Goal: Task Accomplishment & Management: Manage account settings

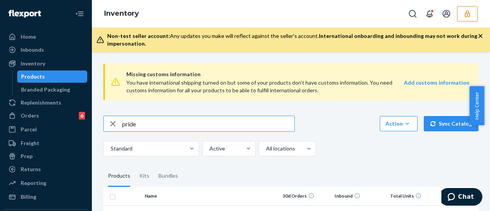
click at [174, 126] on input "pride" at bounding box center [208, 123] width 172 height 15
type input "DGTEYJD4BBY"
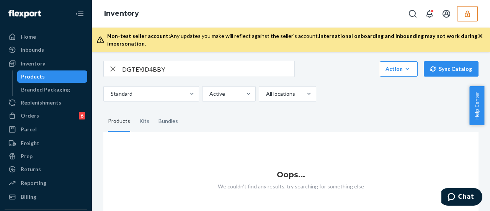
scroll to position [64, 0]
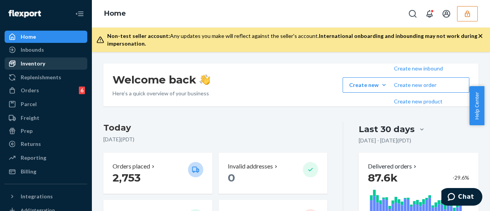
click at [48, 63] on div "Inventory" at bounding box center [45, 63] width 81 height 11
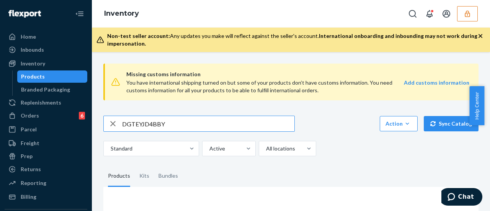
click at [169, 121] on input "DGTEYJD4BBY" at bounding box center [208, 123] width 172 height 15
type input "pride"
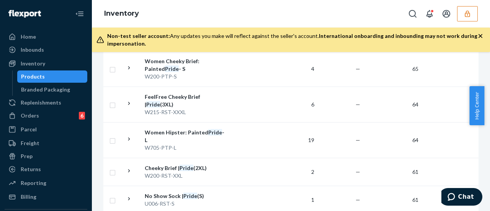
scroll to position [1563, 0]
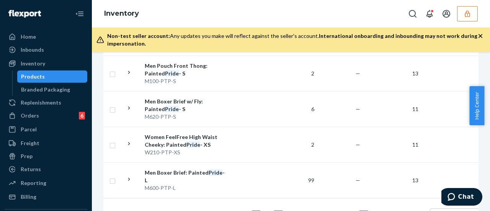
scroll to position [1678, 0]
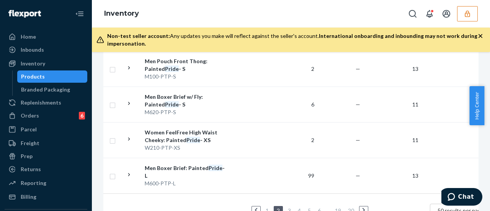
click at [269, 207] on link "1" at bounding box center [267, 210] width 6 height 7
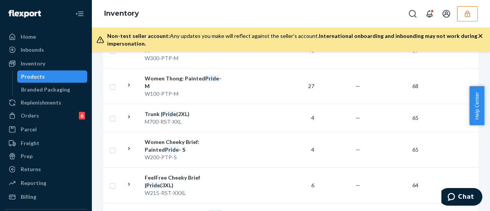
scroll to position [1563, 0]
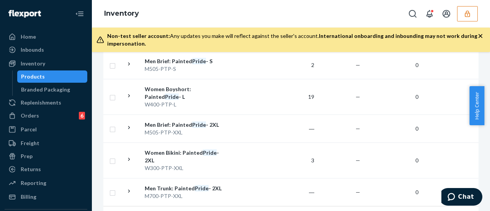
scroll to position [1610, 0]
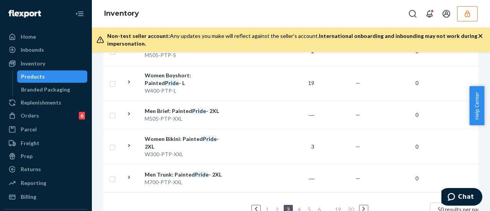
click at [300, 206] on link "4" at bounding box center [299, 209] width 6 height 7
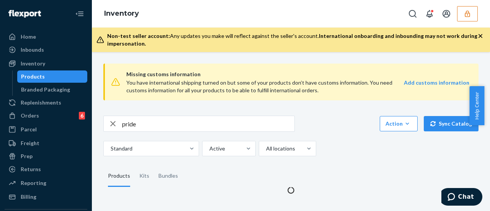
scroll to position [0, 0]
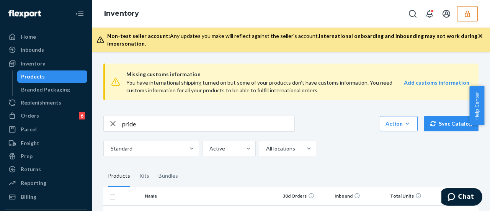
drag, startPoint x: 300, startPoint y: 189, endPoint x: 283, endPoint y: 183, distance: 17.3
click at [283, 183] on fieldset "Products Kits Bundles" at bounding box center [290, 175] width 375 height 21
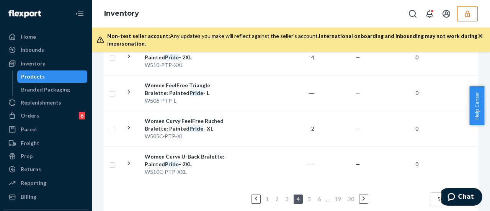
scroll to position [1775, 0]
click at [286, 195] on link "3" at bounding box center [287, 198] width 6 height 7
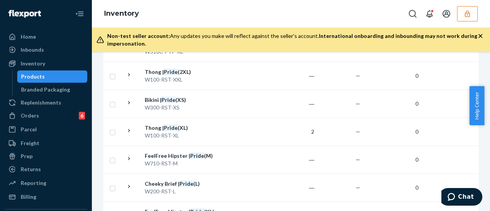
scroll to position [1177, 0]
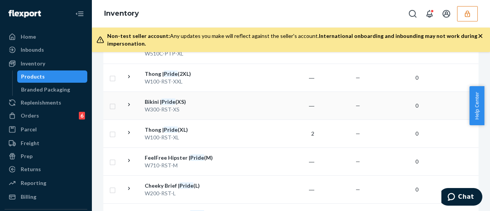
click at [192, 94] on td "Bikini | Pride (XS) W300-RST-XS" at bounding box center [185, 106] width 86 height 28
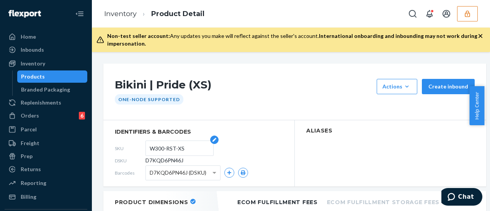
click at [172, 147] on input "W300-RST-XS" at bounding box center [180, 148] width 60 height 15
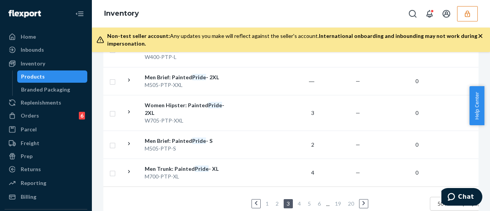
scroll to position [1624, 0]
click at [270, 200] on link "1" at bounding box center [267, 203] width 6 height 7
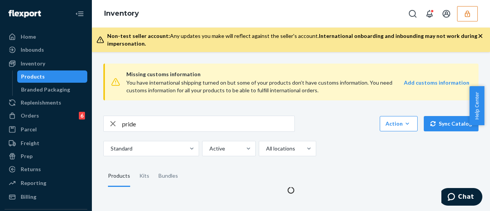
scroll to position [0, 0]
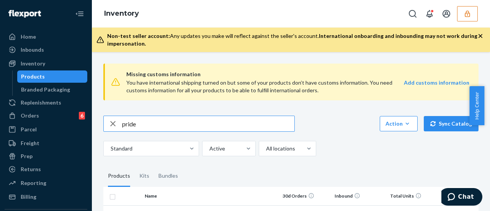
click at [200, 121] on input "pride" at bounding box center [208, 123] width 172 height 15
paste input "W300-RST-XS"
type input "W300-RST-S"
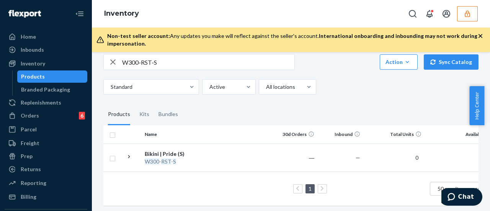
scroll to position [62, 0]
click at [185, 157] on div "W300 - RST - S" at bounding box center [185, 161] width 80 height 8
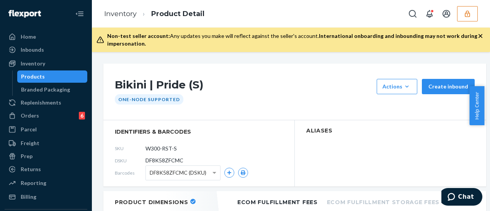
click at [180, 160] on span "DF8K58ZFCMC" at bounding box center [165, 161] width 38 height 8
copy section "DF8K58ZFCMC"
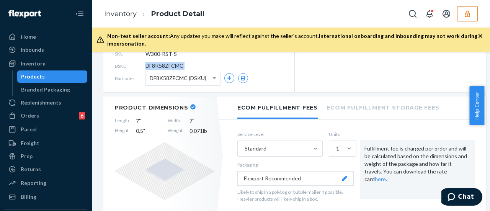
scroll to position [92, 0]
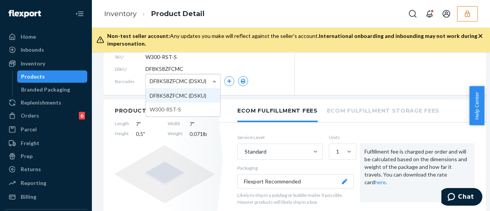
click at [213, 79] on span at bounding box center [216, 81] width 10 height 14
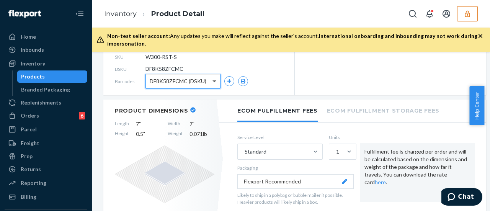
click at [213, 79] on span at bounding box center [216, 81] width 10 height 14
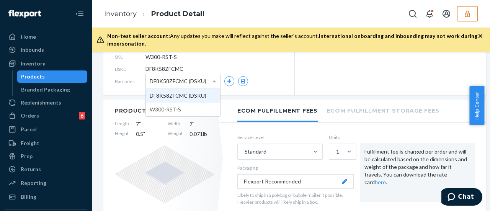
click at [215, 82] on span at bounding box center [215, 81] width 4 height 2
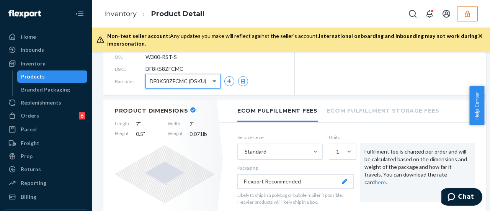
click at [215, 82] on span at bounding box center [215, 81] width 4 height 3
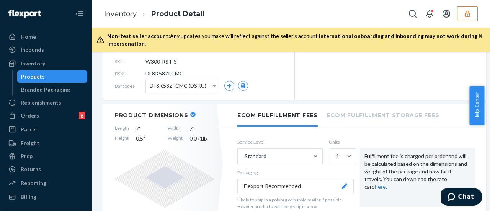
click at [165, 74] on span "DF8K58ZFCMC" at bounding box center [165, 74] width 38 height 8
copy section "DF8K58ZFCMC"
click at [155, 61] on input "W300-RST-S" at bounding box center [180, 61] width 60 height 15
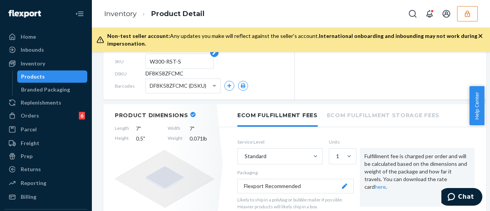
click at [155, 61] on input "W300-RST-S" at bounding box center [180, 61] width 60 height 15
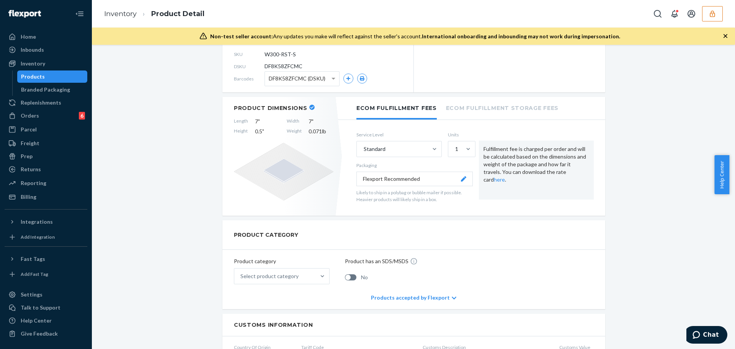
click at [294, 67] on span "DF8K58ZFCMC" at bounding box center [284, 66] width 38 height 8
copy span "DF8K58ZFCMC"
click at [490, 17] on button "button" at bounding box center [712, 13] width 21 height 15
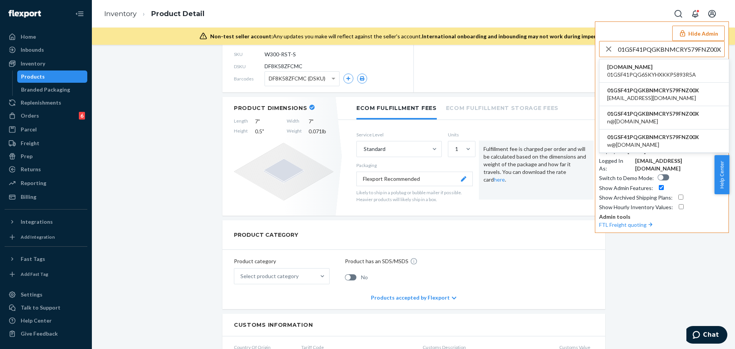
type input "01GSF41PQGKBNMCRY579FNZ00X"
click at [490, 93] on span "01GSF41PQGKBNMCRY579FNZ00X" at bounding box center [653, 91] width 92 height 8
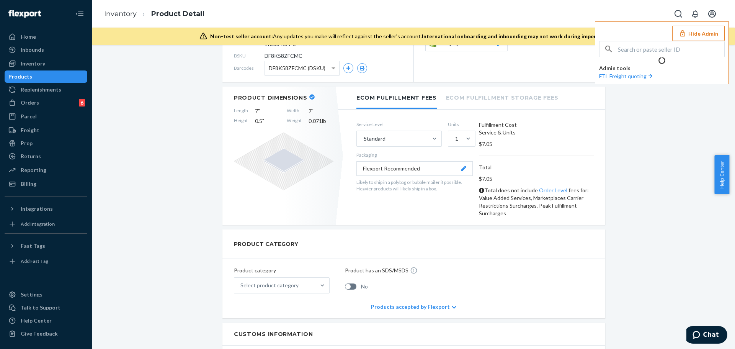
scroll to position [77, 0]
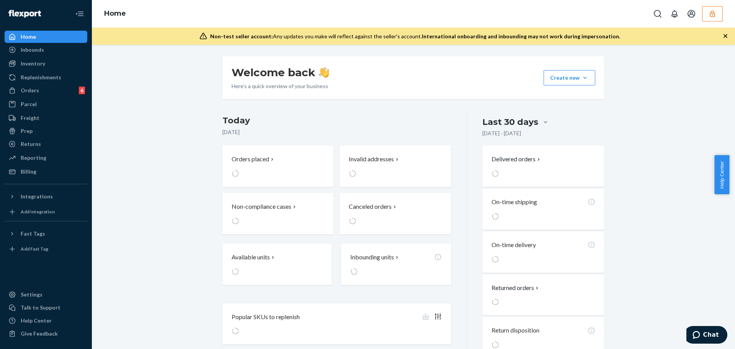
scroll to position [0, 0]
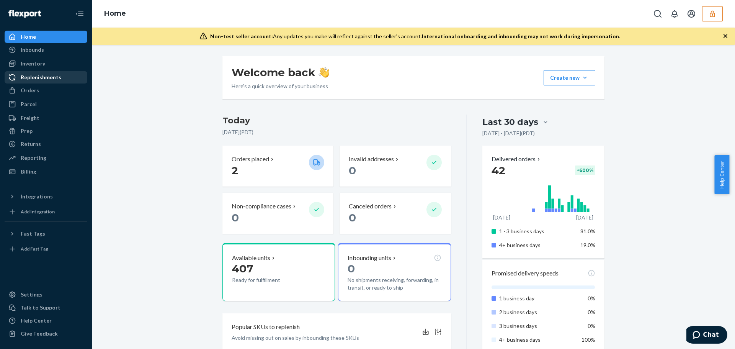
drag, startPoint x: 42, startPoint y: 63, endPoint x: 77, endPoint y: 77, distance: 38.2
click at [42, 63] on div "Inventory" at bounding box center [33, 64] width 25 height 8
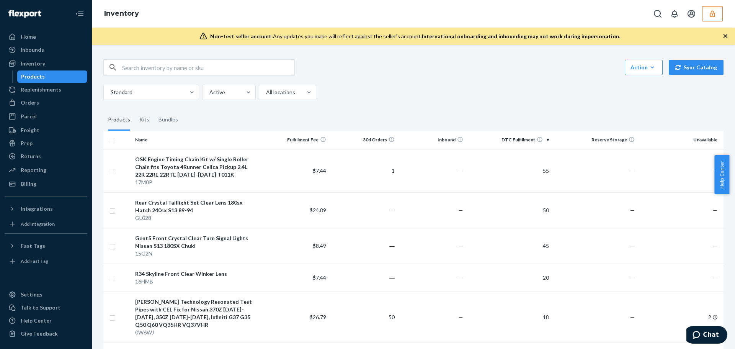
click at [204, 63] on input "text" at bounding box center [208, 67] width 172 height 15
paste input "D3UWDFYP44K"
type input "D3UWDFYP44K"
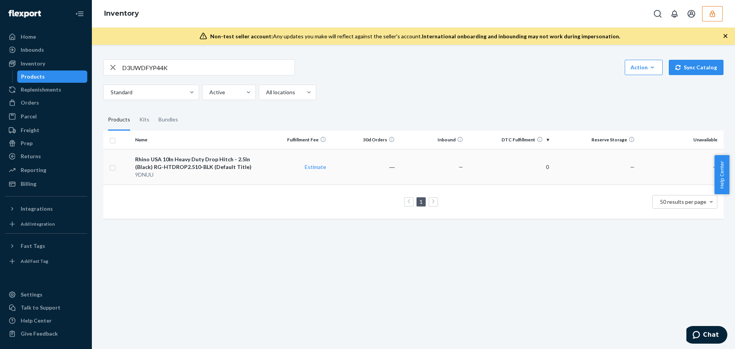
click at [232, 166] on div "Rhino USA 10In Heavy Duty Drop Hitch - 2.5In (Black) RG-HTDROP2.510-BLK (Defaul…" at bounding box center [196, 163] width 123 height 15
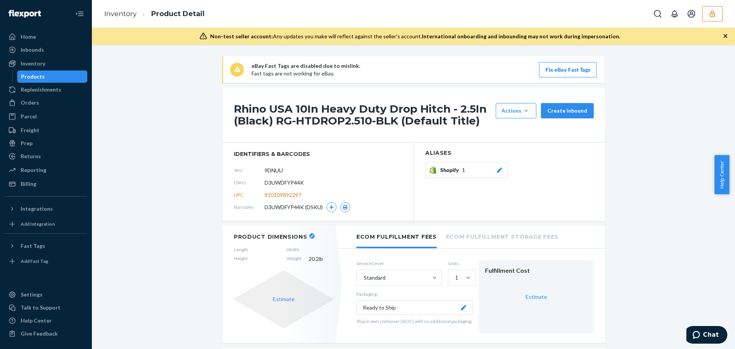
click at [294, 185] on span "D3UWDFYP44K" at bounding box center [284, 183] width 39 height 8
click at [298, 183] on span "D3UWDFYP44K" at bounding box center [284, 183] width 39 height 8
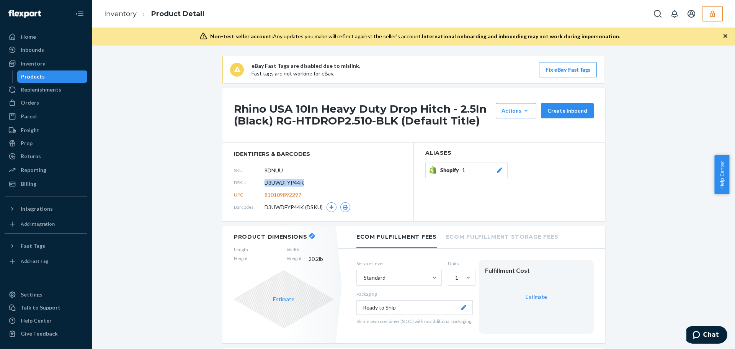
copy span "D3UWDFYP44K"
click at [716, 19] on button "button" at bounding box center [712, 13] width 21 height 15
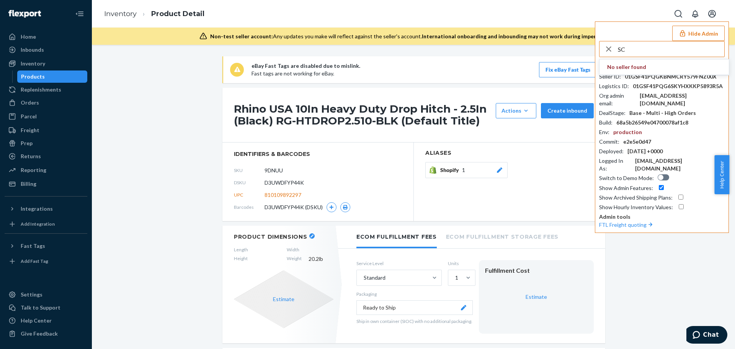
type input "S"
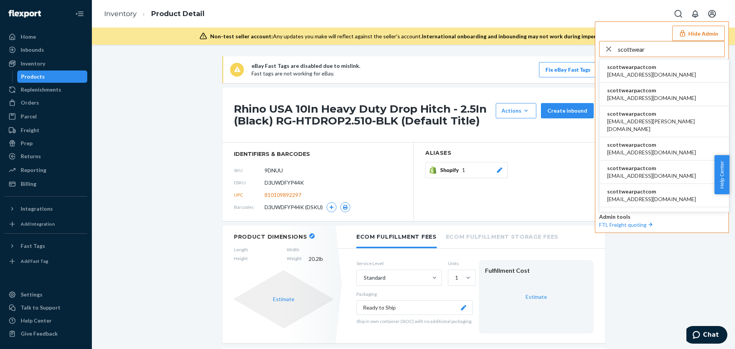
type input "scottwear"
click at [665, 74] on li "scottwearpactcom apowell@wearpact.com" at bounding box center [664, 70] width 129 height 23
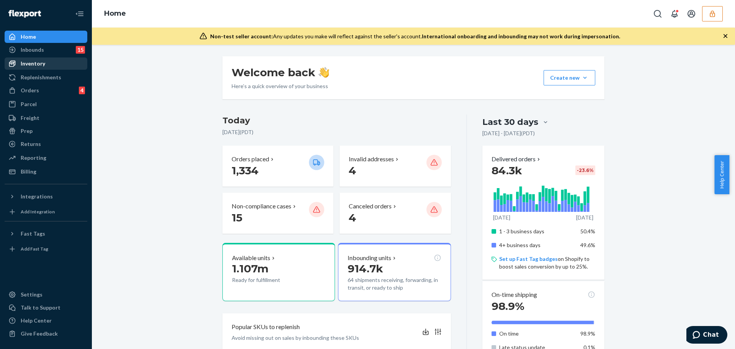
click at [41, 60] on div "Inventory" at bounding box center [33, 64] width 25 height 8
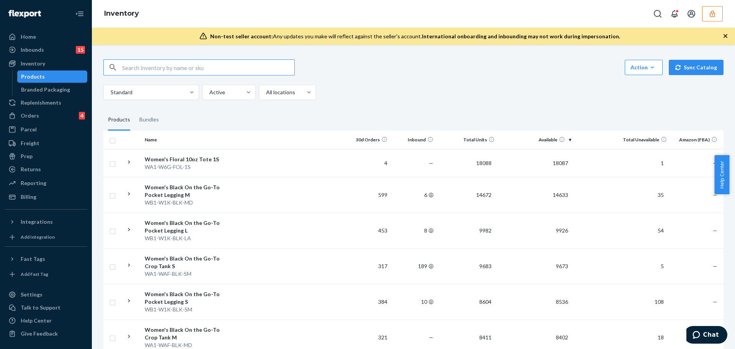
paste input "WA1-WHO-BLK-LA"
type input "WA1-WHO-BLK-LA"
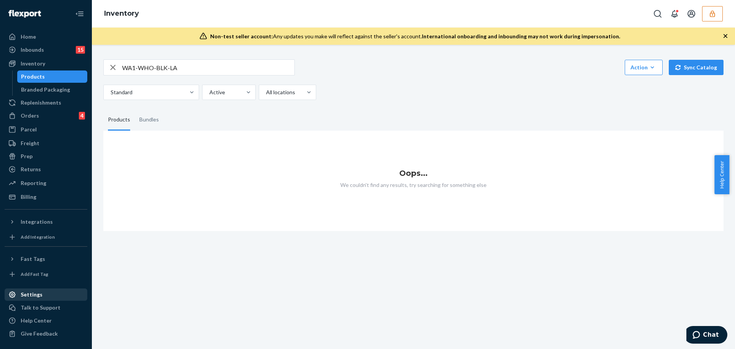
click at [30, 292] on div "Settings" at bounding box center [32, 295] width 22 height 8
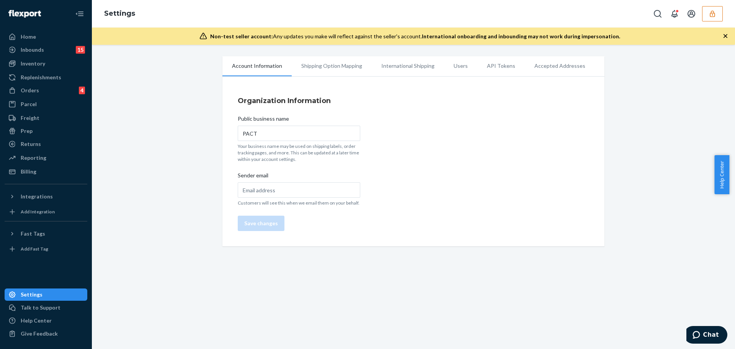
click at [444, 64] on li "Users" at bounding box center [460, 65] width 33 height 19
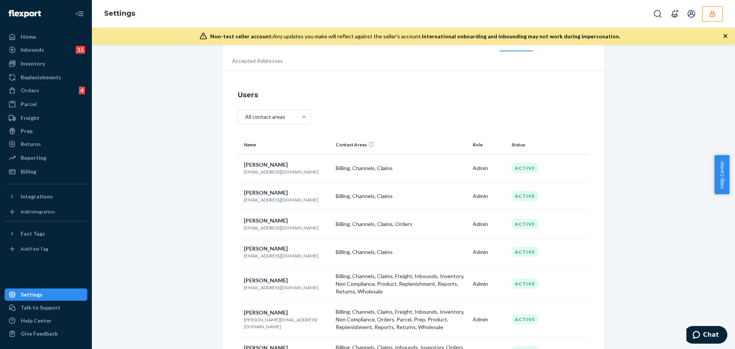
scroll to position [38, 0]
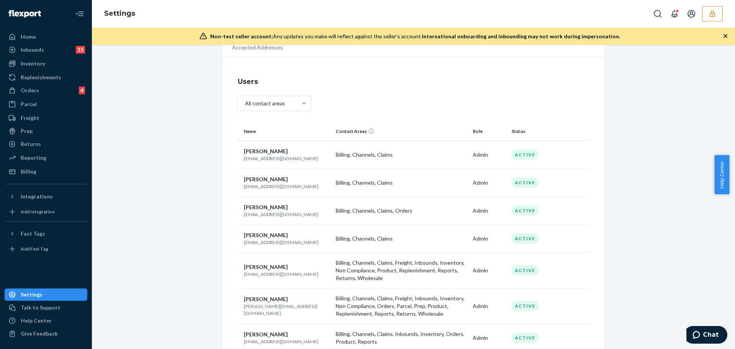
click at [284, 274] on p "mkrieger@wearpact.com" at bounding box center [287, 274] width 86 height 7
copy p "mkrieger@wearpact.com"
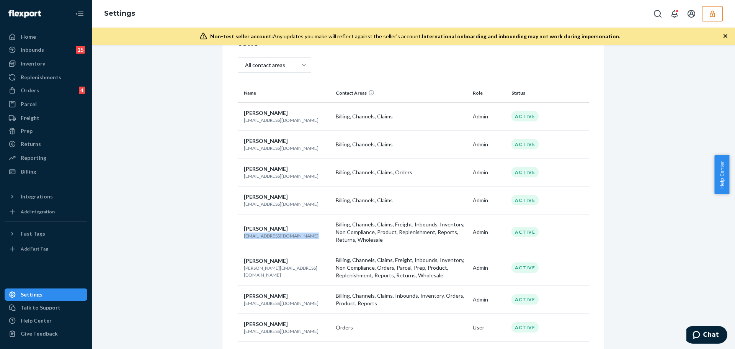
copy p "mkrieger@wearpact.com"
click at [262, 270] on p "scott@wearpact.com" at bounding box center [287, 271] width 86 height 13
click at [266, 270] on p "scott@wearpact.com" at bounding box center [287, 271] width 86 height 13
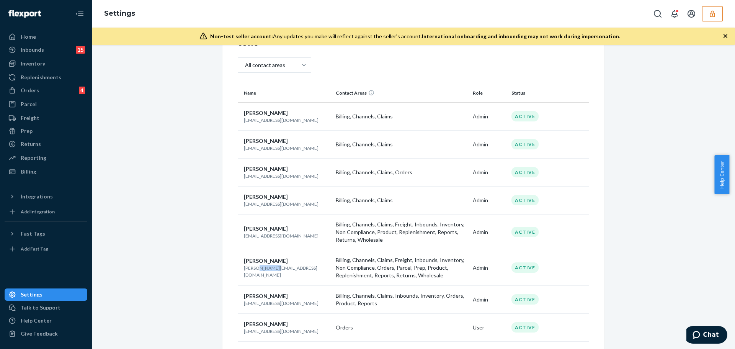
click at [266, 270] on p "scott@wearpact.com" at bounding box center [287, 271] width 86 height 13
click at [718, 13] on button "button" at bounding box center [712, 13] width 21 height 15
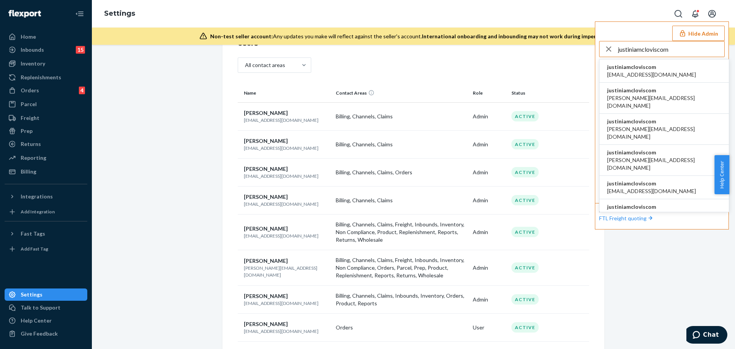
type input "justiniamcloviscom"
click at [659, 68] on span "justiniamcloviscom" at bounding box center [651, 67] width 89 height 8
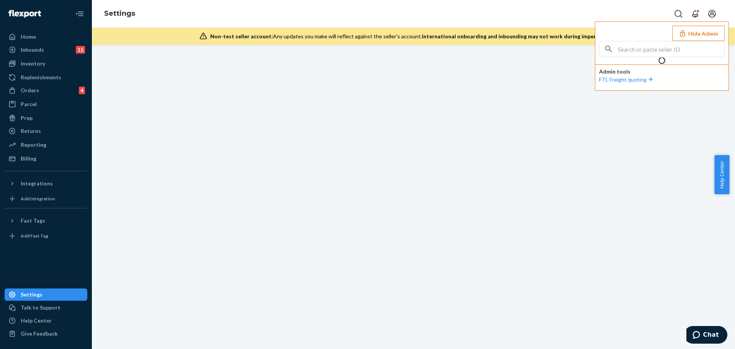
scroll to position [0, 0]
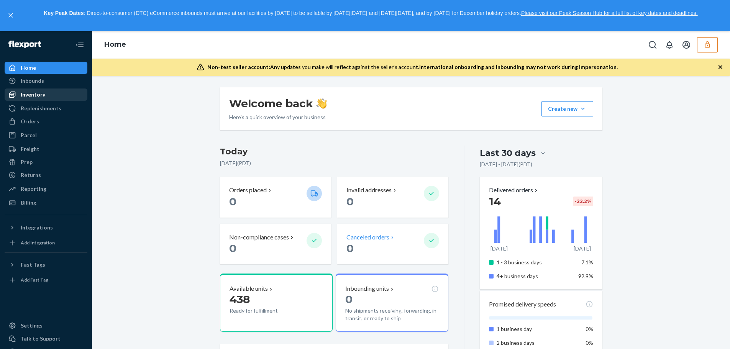
click at [47, 95] on div "Inventory" at bounding box center [45, 94] width 81 height 11
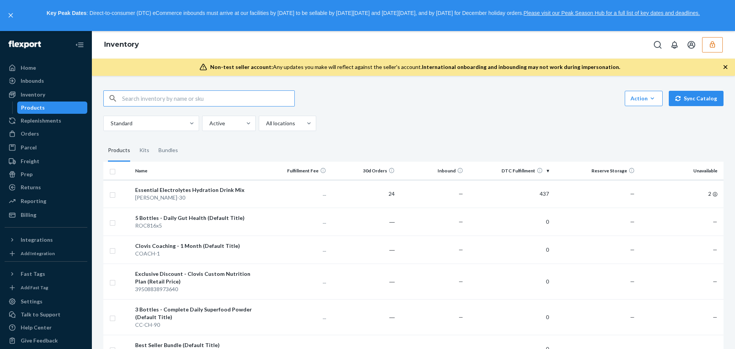
click at [242, 98] on input "text" at bounding box center [208, 98] width 172 height 15
type input "D8R2J8ZO32J"
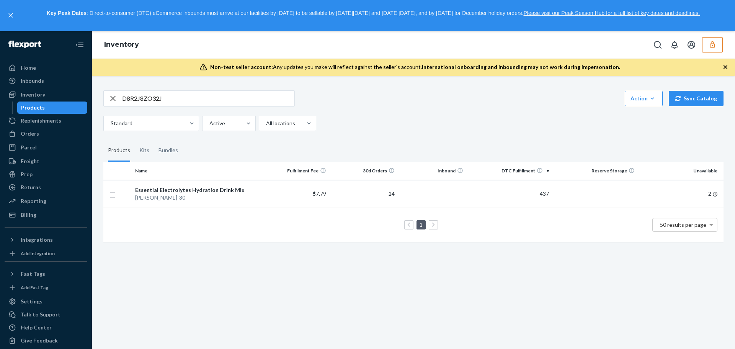
scroll to position [7, 0]
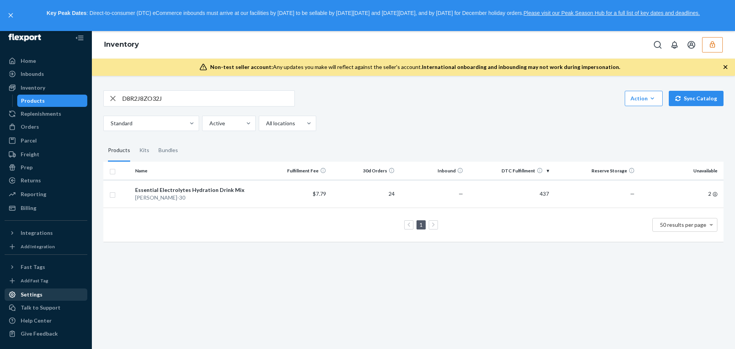
click at [38, 294] on div "Settings" at bounding box center [32, 295] width 22 height 8
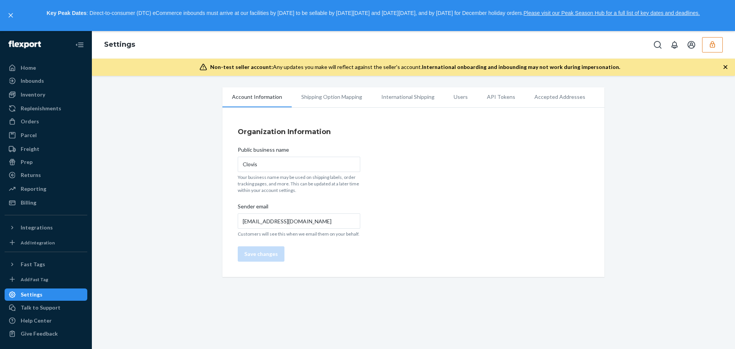
click at [444, 92] on li "Users" at bounding box center [460, 96] width 33 height 19
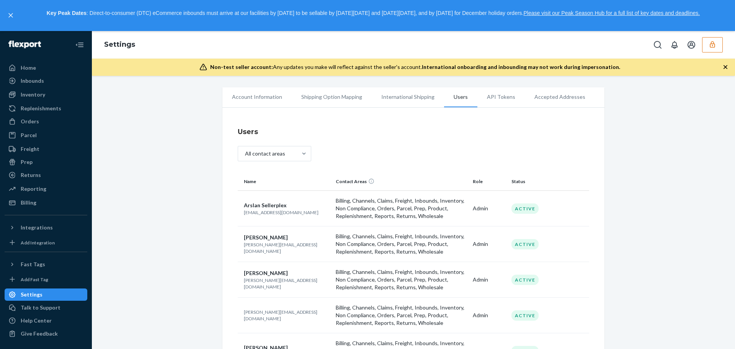
click at [263, 212] on p "[EMAIL_ADDRESS][DOMAIN_NAME]" at bounding box center [287, 212] width 86 height 7
click at [263, 212] on p "arslan@sellerplex.com" at bounding box center [287, 212] width 86 height 7
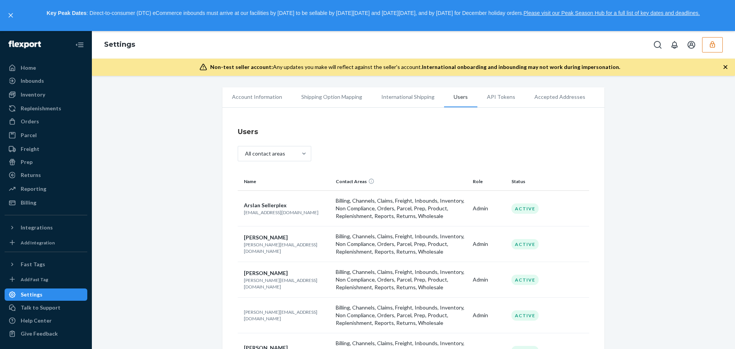
click at [278, 249] on p "jackie@iamclovis.com" at bounding box center [287, 247] width 86 height 13
copy p "jackie@iamclovis.com"
click at [286, 286] on p "john@thegoodmonster.com" at bounding box center [287, 283] width 86 height 13
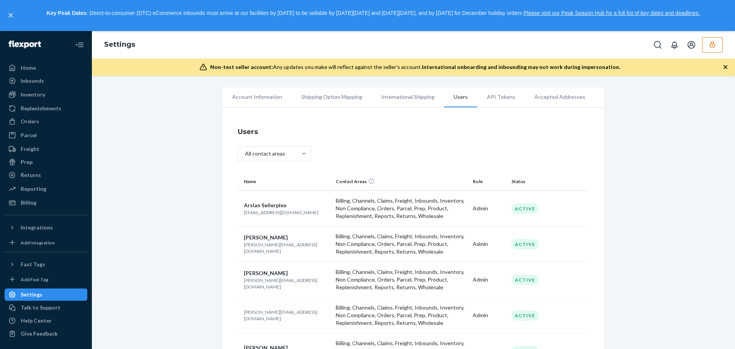
click at [286, 283] on p "john@thegoodmonster.com" at bounding box center [287, 283] width 86 height 13
copy p "john@thegoodmonster.com"
click at [711, 46] on icon "button" at bounding box center [712, 44] width 5 height 7
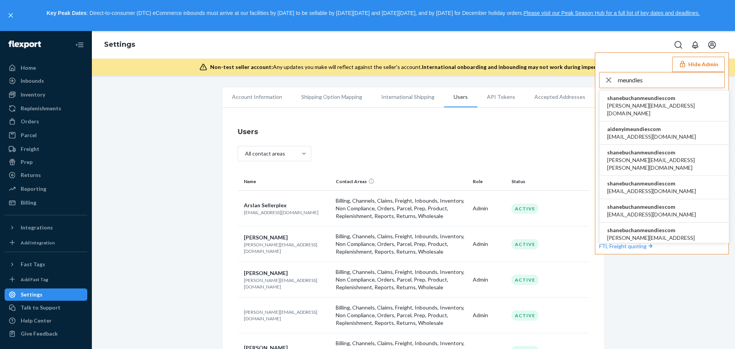
type input "meundies"
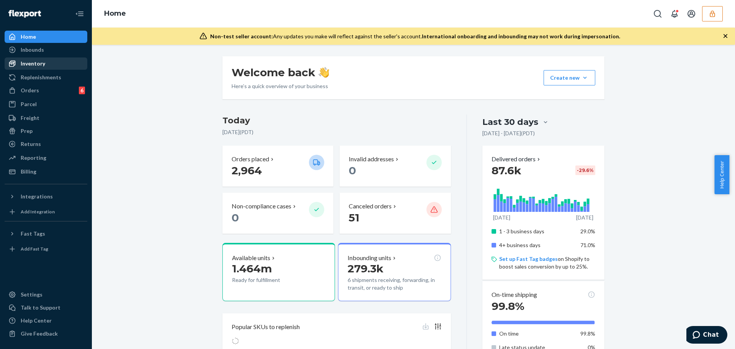
click at [38, 68] on div "Inventory" at bounding box center [45, 63] width 81 height 11
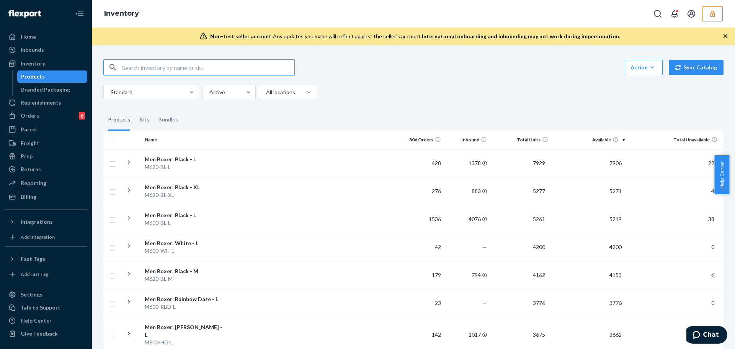
click at [138, 62] on input "text" at bounding box center [208, 67] width 172 height 15
type input "DQN829KW8PC"
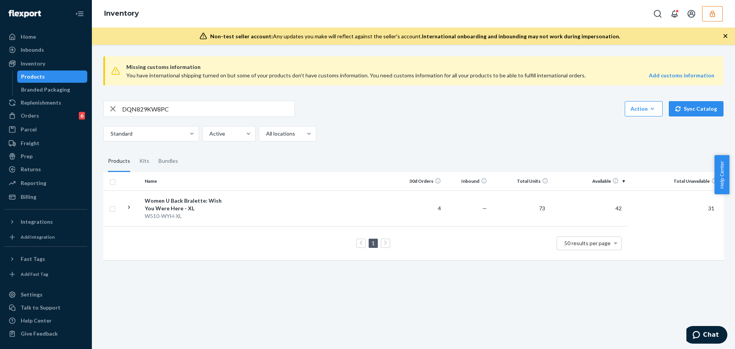
click at [707, 13] on button "button" at bounding box center [712, 13] width 21 height 15
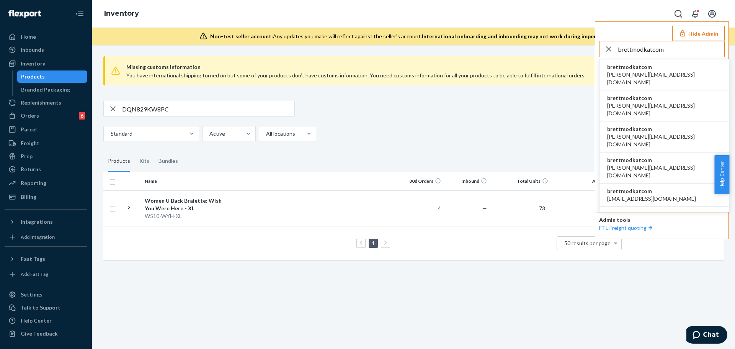
type input "brettmodkatcom"
click at [661, 69] on li "brettmodkatcom [PERSON_NAME][EMAIL_ADDRESS][DOMAIN_NAME]" at bounding box center [664, 74] width 129 height 31
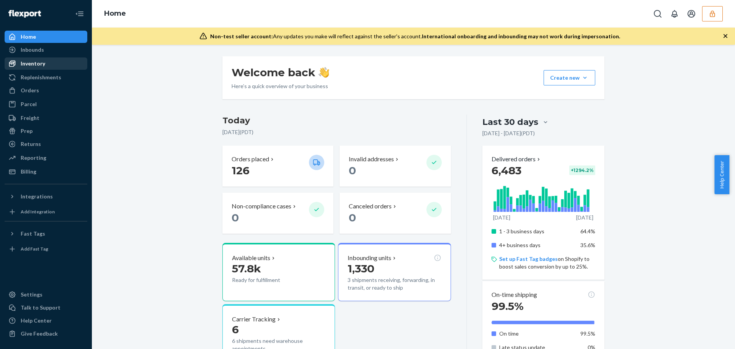
click at [24, 61] on div "Inventory" at bounding box center [33, 64] width 25 height 8
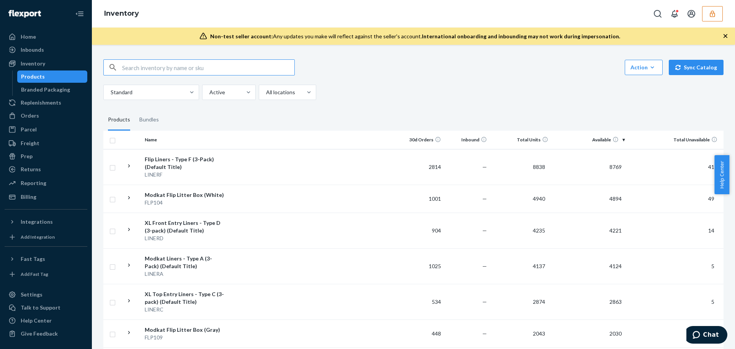
click at [154, 70] on input "text" at bounding box center [208, 67] width 172 height 15
paste input "DEDVSR8XGJJ"
type input "DEDVSR8XGJJ"
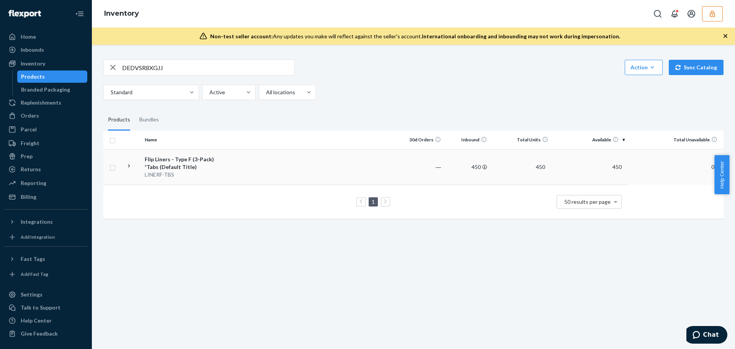
click at [222, 177] on div "LINERF-TBS" at bounding box center [185, 175] width 80 height 8
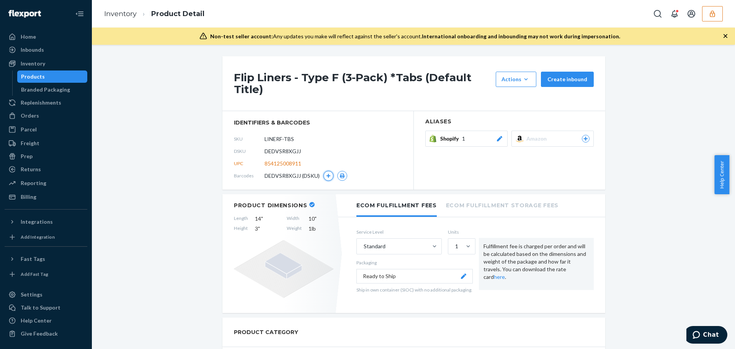
click at [326, 177] on icon "button" at bounding box center [328, 176] width 5 height 5
click at [329, 177] on button "button" at bounding box center [329, 176] width 10 height 10
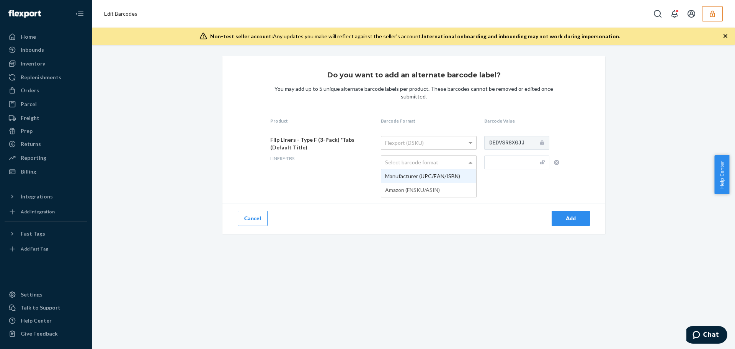
click at [467, 164] on span at bounding box center [472, 162] width 10 height 13
click at [508, 161] on input "text" at bounding box center [517, 163] width 65 height 14
paste input "854125008911"
type input "854125008911"
click at [561, 218] on div "Add" at bounding box center [570, 218] width 25 height 8
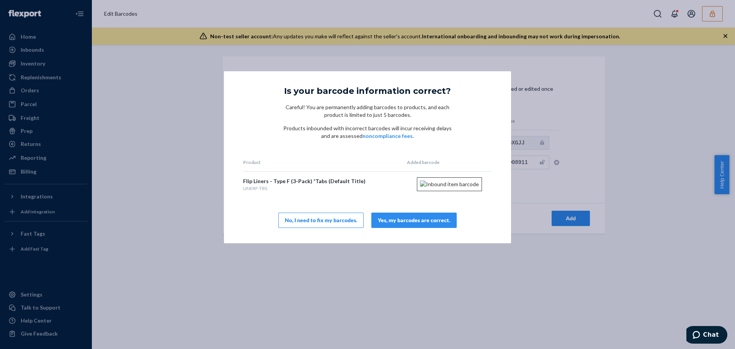
click at [404, 224] on div "Yes, my barcodes are correct." at bounding box center [414, 220] width 72 height 8
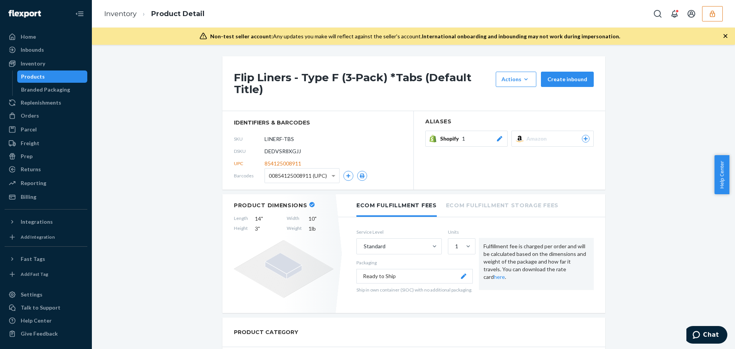
click at [293, 150] on span "DEDVSR8XGJJ" at bounding box center [283, 151] width 36 height 8
copy span "DEDVSR8XGJJ"
click at [706, 13] on button "button" at bounding box center [712, 13] width 21 height 15
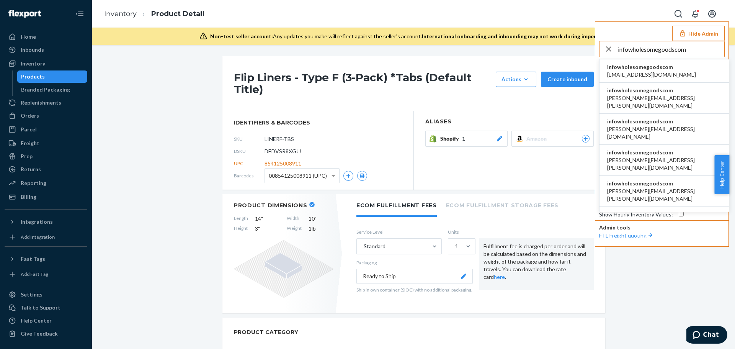
type input "infowholesomegoodscom"
click at [670, 72] on span "aleksa.bozicic@wholesomegoods.com" at bounding box center [651, 75] width 89 height 8
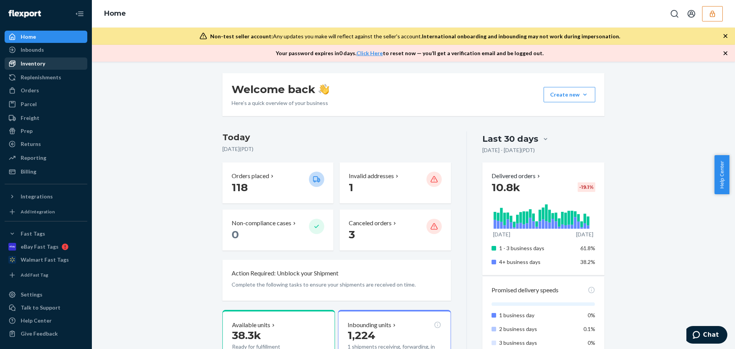
click at [54, 60] on div "Inventory" at bounding box center [45, 63] width 81 height 11
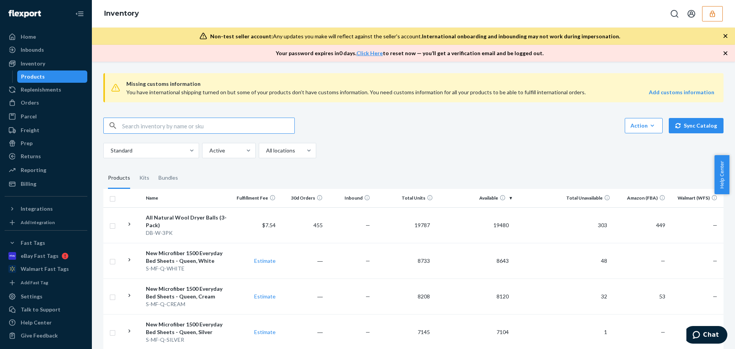
click at [185, 125] on input "text" at bounding box center [208, 125] width 172 height 15
paste input "DMSF56X5F5D"
type input "DMSF56X5F5D"
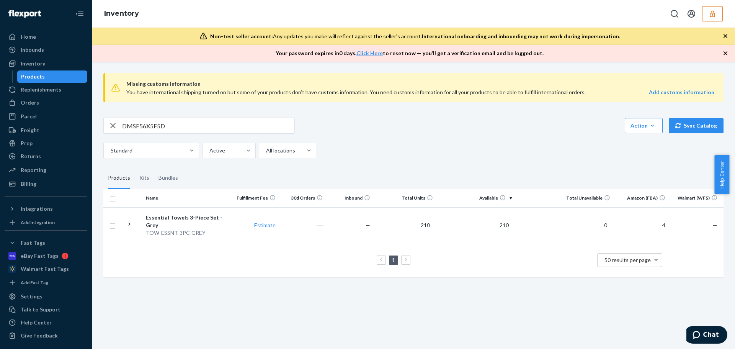
click at [713, 18] on button "button" at bounding box center [712, 13] width 21 height 15
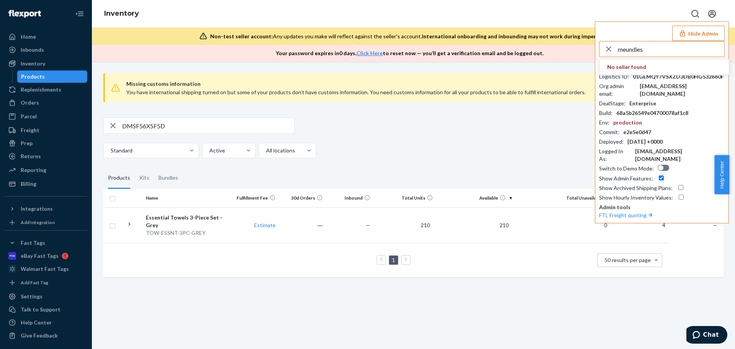
type input "meundies"
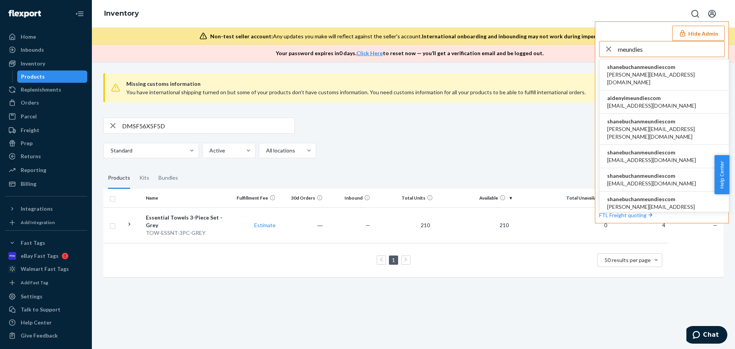
click at [650, 118] on span "shanebuchanmeundiescom" at bounding box center [664, 122] width 114 height 8
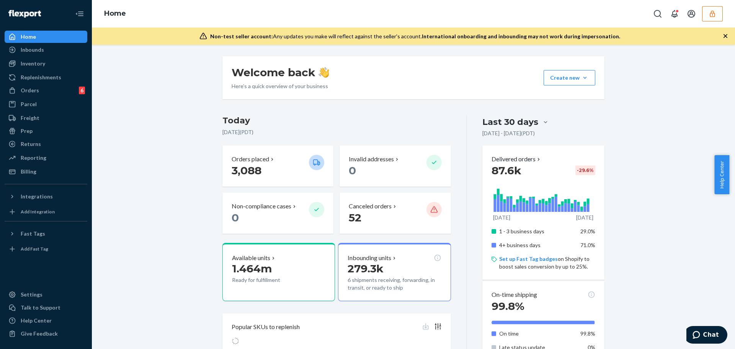
click at [708, 15] on button "button" at bounding box center [712, 13] width 21 height 15
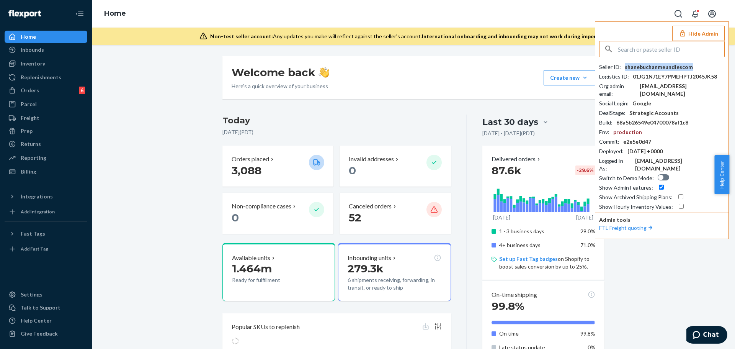
click at [653, 68] on div "shanebuchanmeundiescom" at bounding box center [659, 67] width 68 height 8
